Goal: Information Seeking & Learning: Learn about a topic

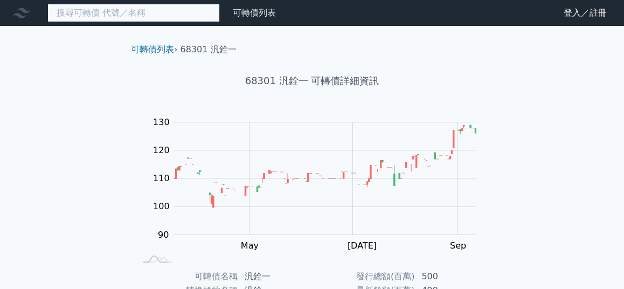
click at [115, 15] on input at bounding box center [133, 13] width 173 height 18
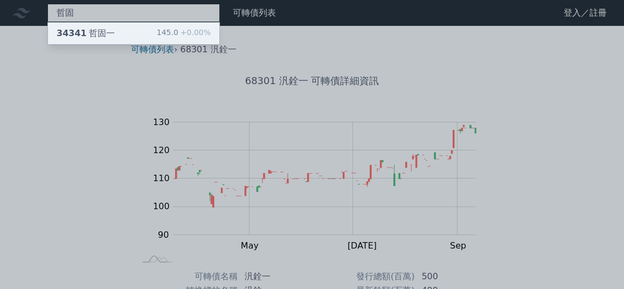
type input "哲固"
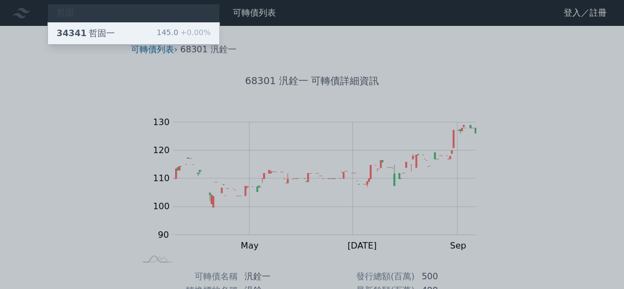
click at [113, 30] on div "34341 哲固一 145.0 +0.00%" at bounding box center [133, 34] width 171 height 22
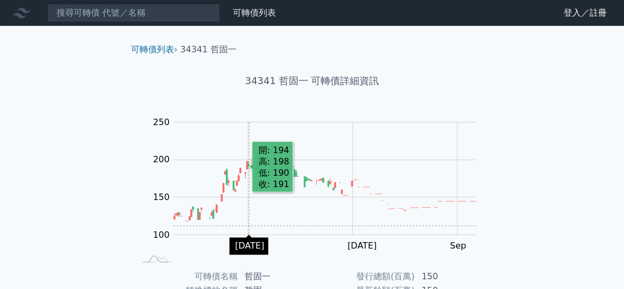
click at [249, 225] on rect "Chart" at bounding box center [325, 178] width 303 height 113
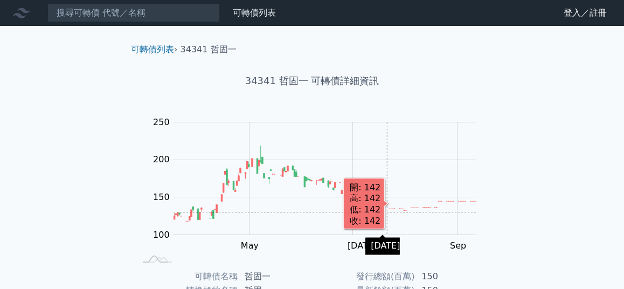
drag, startPoint x: 243, startPoint y: 206, endPoint x: 393, endPoint y: 212, distance: 149.5
click at [393, 212] on rect "Chart" at bounding box center [325, 178] width 303 height 113
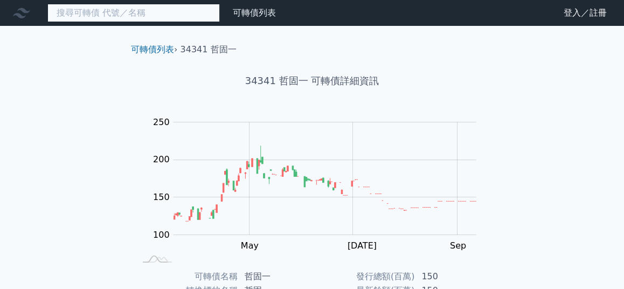
click at [94, 12] on input at bounding box center [133, 13] width 173 height 18
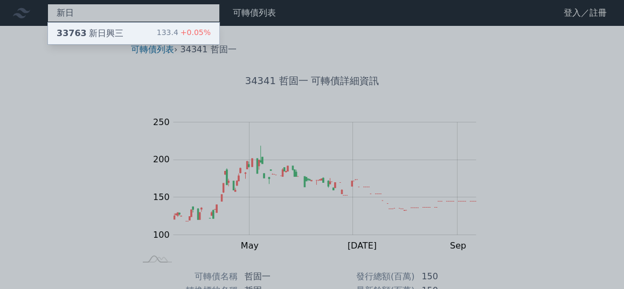
type input "新日"
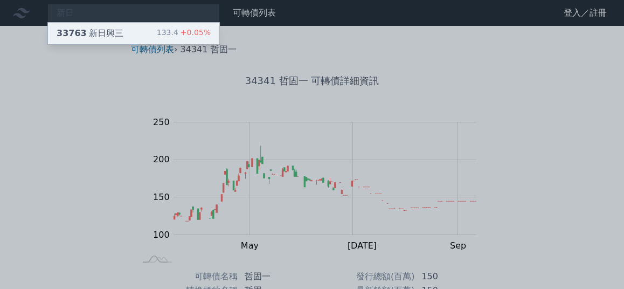
click at [121, 31] on div "33763 新日興三 133.4 +0.05%" at bounding box center [133, 34] width 171 height 22
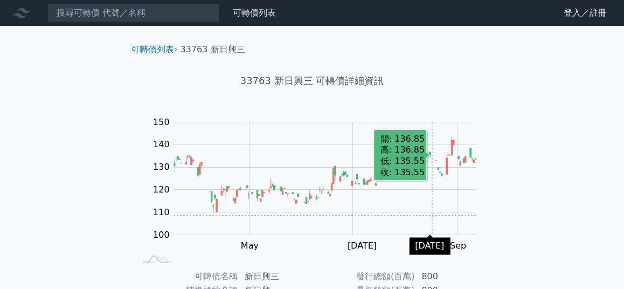
drag, startPoint x: 302, startPoint y: 199, endPoint x: 432, endPoint y: 215, distance: 131.0
click at [432, 215] on rect "Chart" at bounding box center [325, 178] width 303 height 113
